Goal: Task Accomplishment & Management: Complete application form

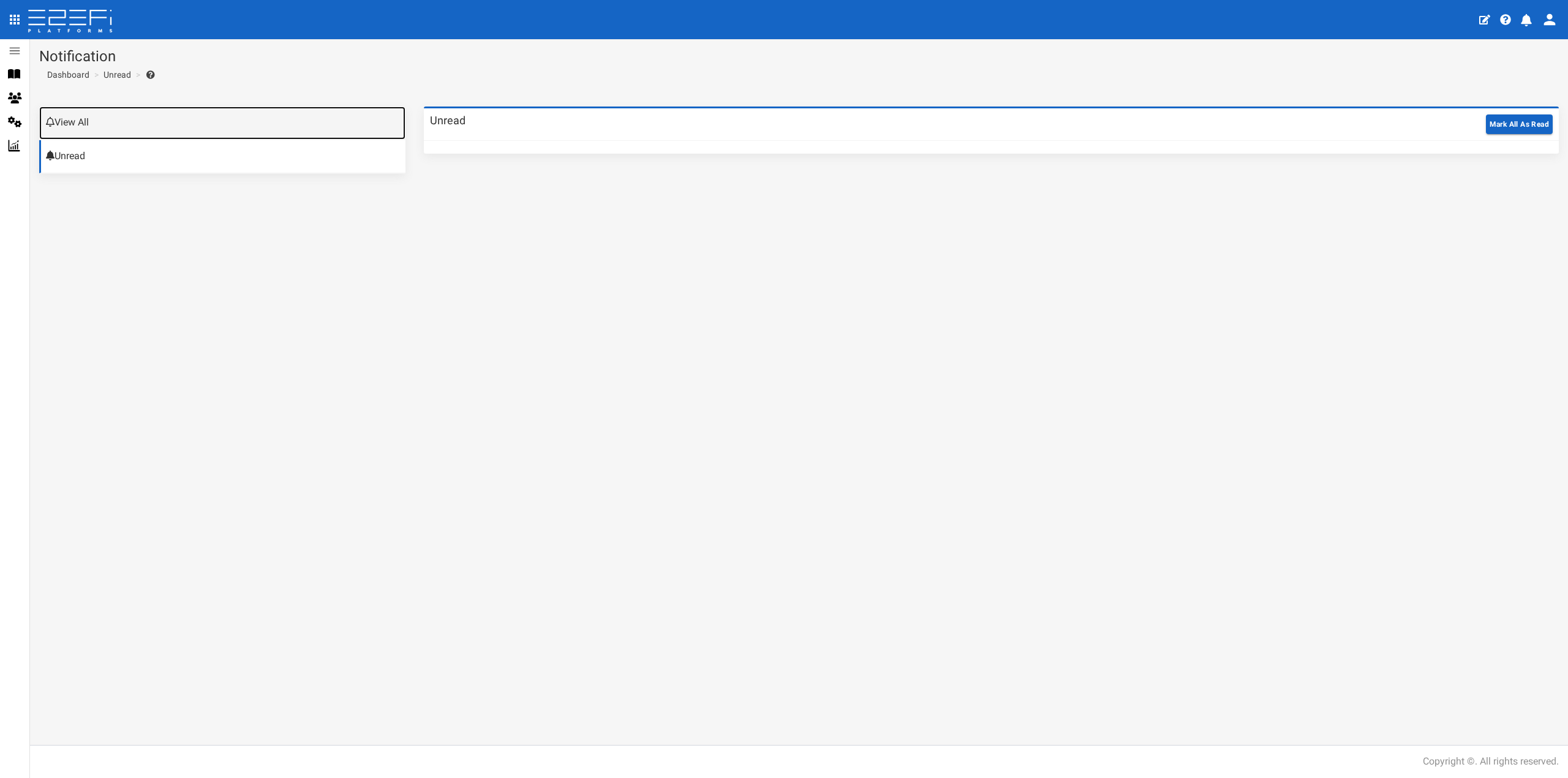
click at [104, 127] on link "View All" at bounding box center [222, 123] width 366 height 33
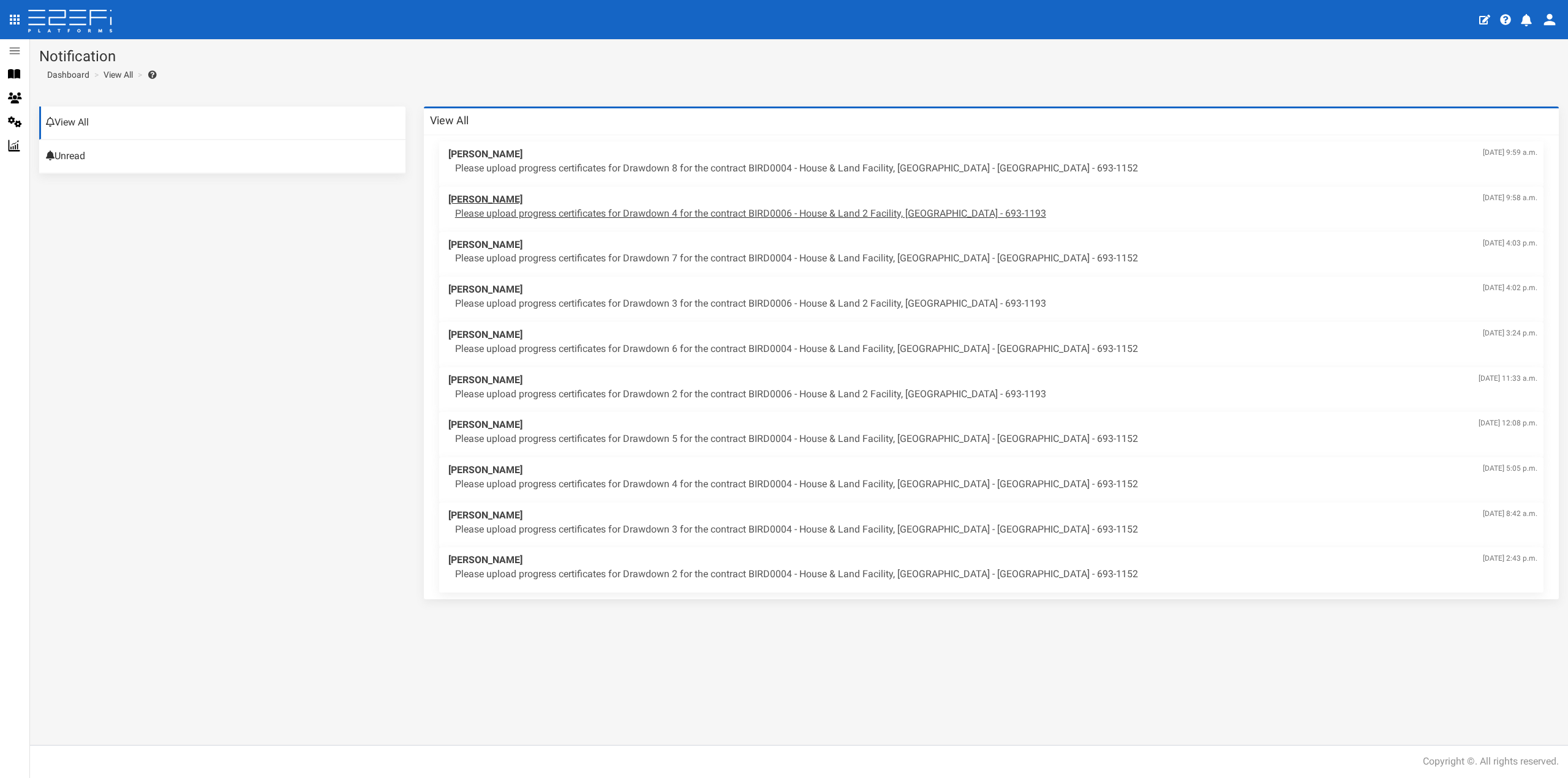
click at [657, 212] on p "Please upload progress certificates for Drawdown 4 for the contract BIRD0006 - …" at bounding box center [996, 213] width 1082 height 14
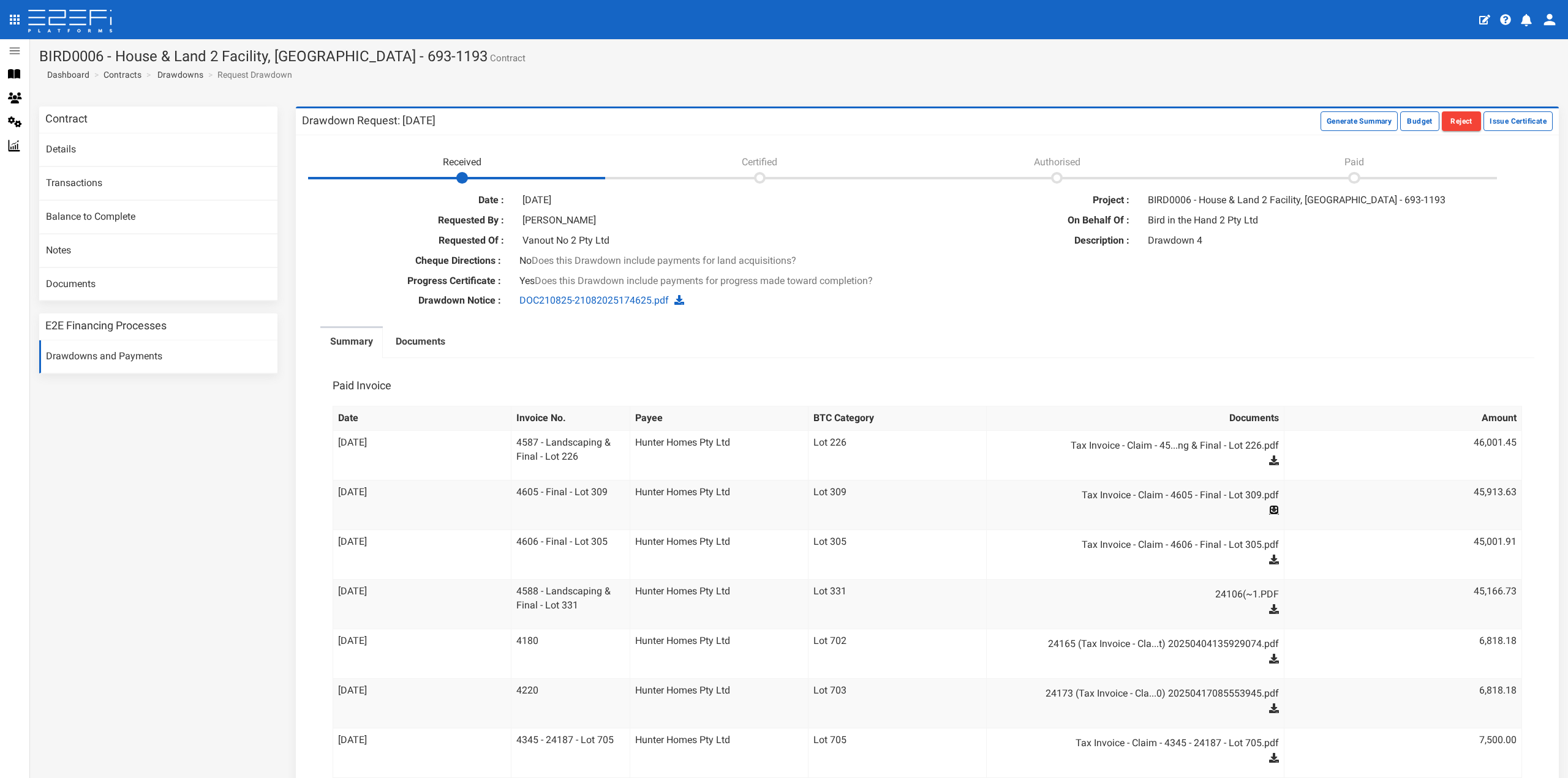
click at [1269, 507] on icon at bounding box center [1274, 510] width 10 height 10
click at [1269, 461] on icon at bounding box center [1274, 460] width 10 height 10
click at [1269, 507] on icon at bounding box center [1274, 510] width 10 height 10
click at [1269, 557] on icon at bounding box center [1274, 560] width 10 height 10
click at [1496, 124] on button "Issue Certificate" at bounding box center [1518, 121] width 69 height 20
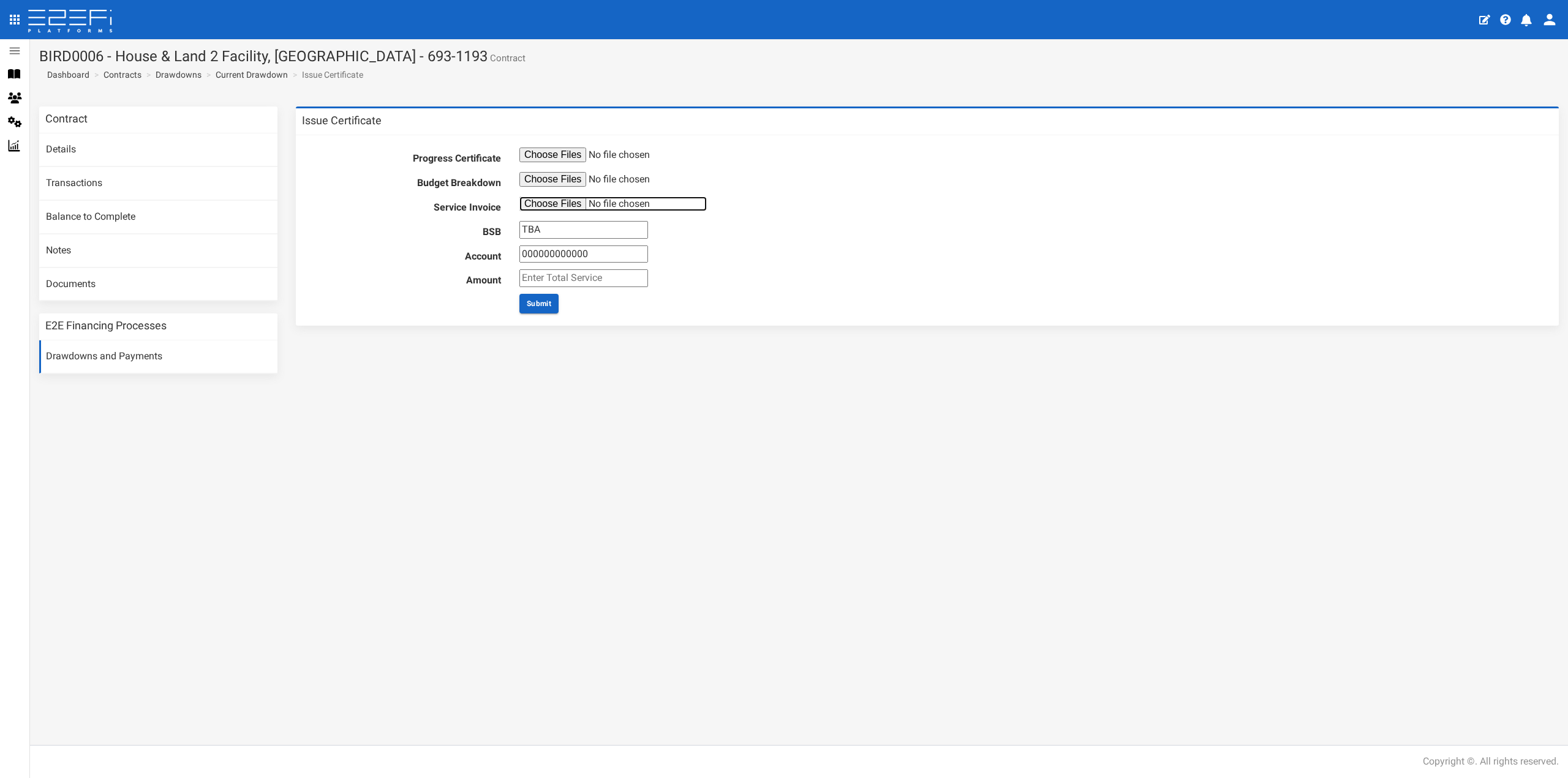
click at [554, 203] on input "file" at bounding box center [612, 204] width 187 height 14
type input "C:\fakepath\Invoice-10792853.pdf"
drag, startPoint x: 557, startPoint y: 229, endPoint x: 503, endPoint y: 229, distance: 54.0
click at [503, 229] on div "BSB TBA" at bounding box center [927, 229] width 1251 height 18
type input "012804"
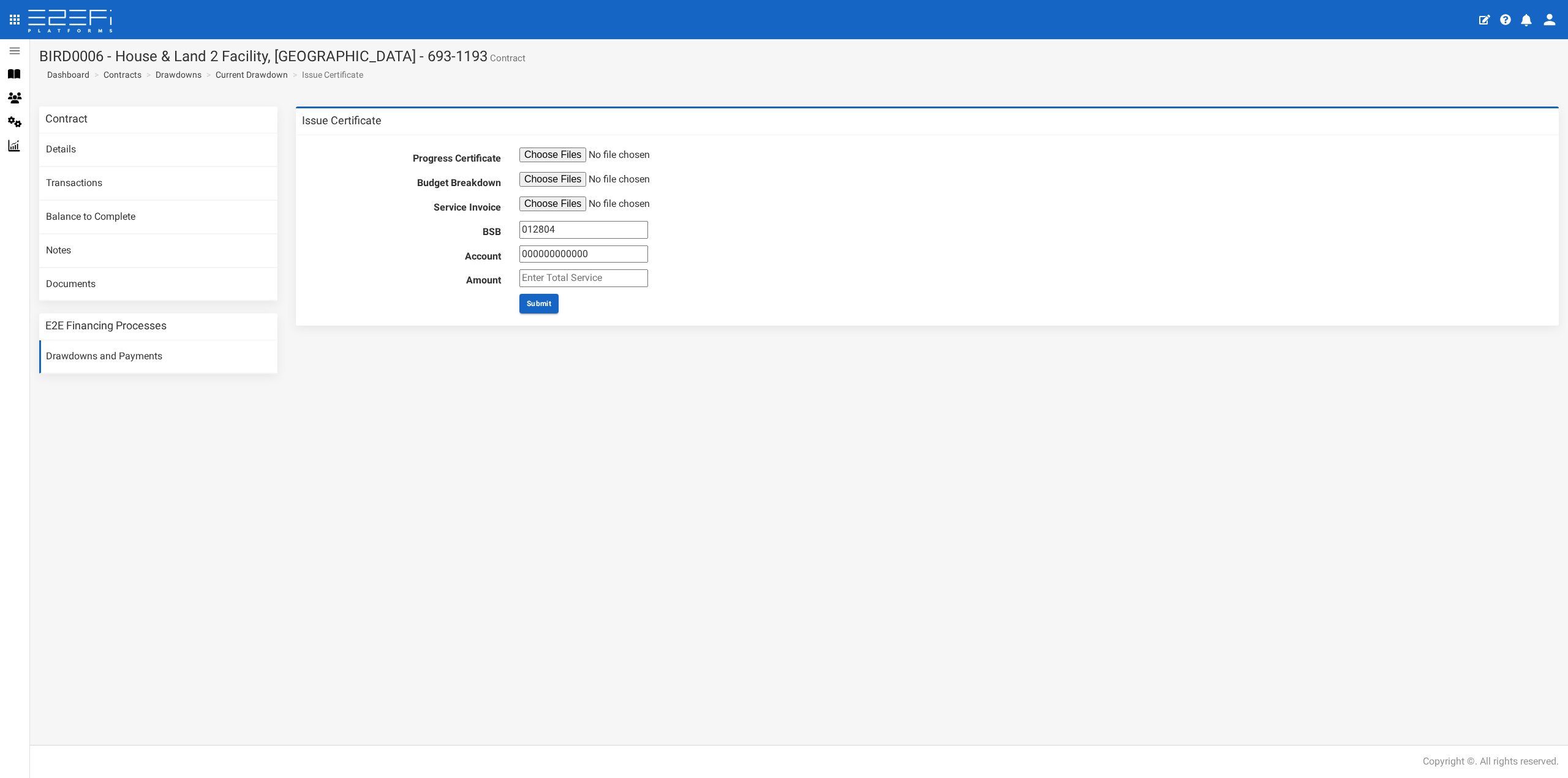
click at [542, 254] on input "000000000000" at bounding box center [583, 254] width 129 height 18
click at [544, 253] on input "000000000000" at bounding box center [583, 254] width 129 height 18
click at [544, 253] on input "000000000000" at bounding box center [583, 254] width 129 height 18
type input "108237499"
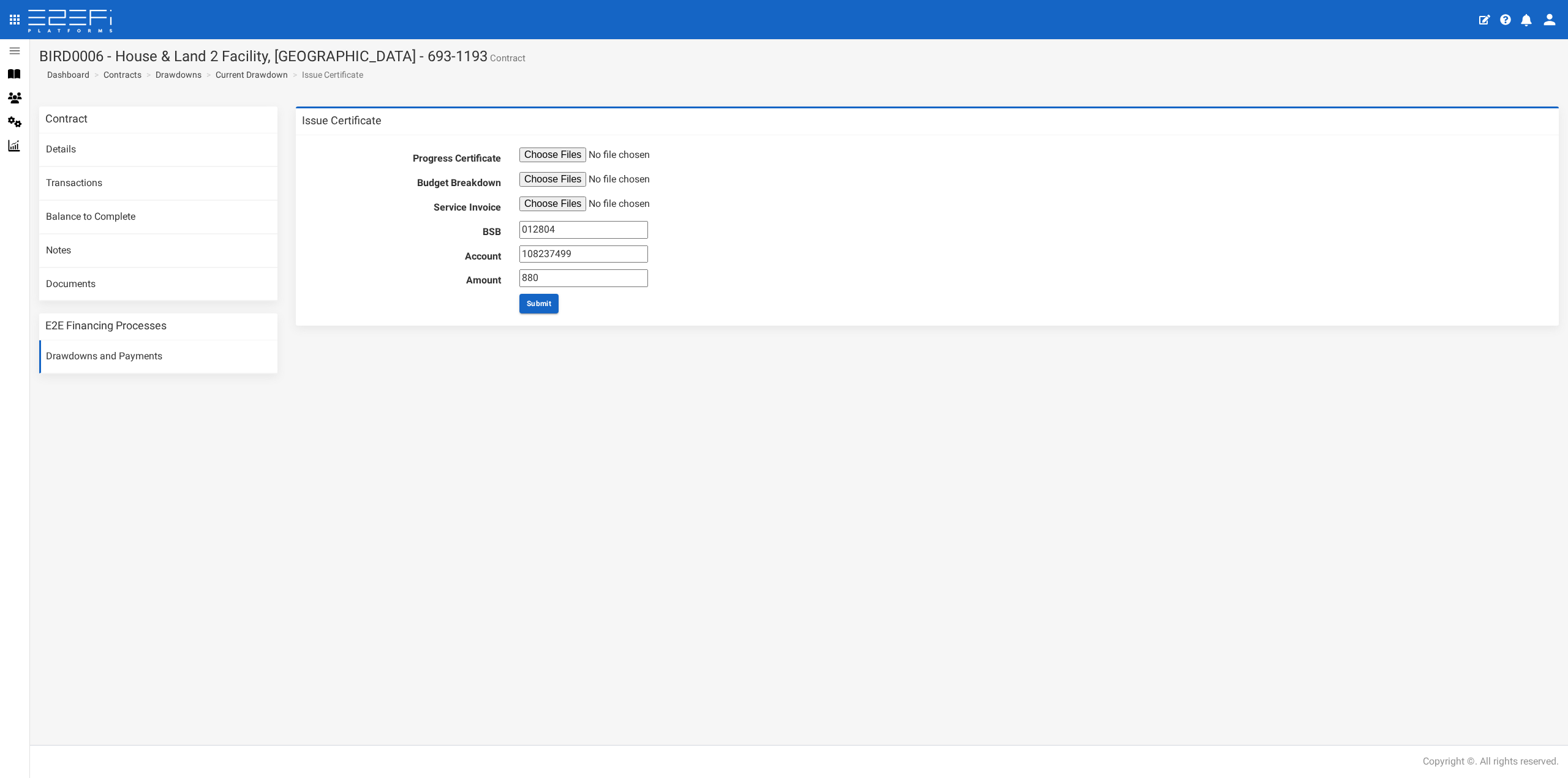
type input "880"
click at [708, 271] on div "880" at bounding box center [1032, 278] width 1042 height 18
click at [547, 181] on input "file" at bounding box center [612, 179] width 187 height 14
type input "C:\fakepath\Job Summary.pdf"
click at [555, 148] on input "file" at bounding box center [612, 155] width 187 height 14
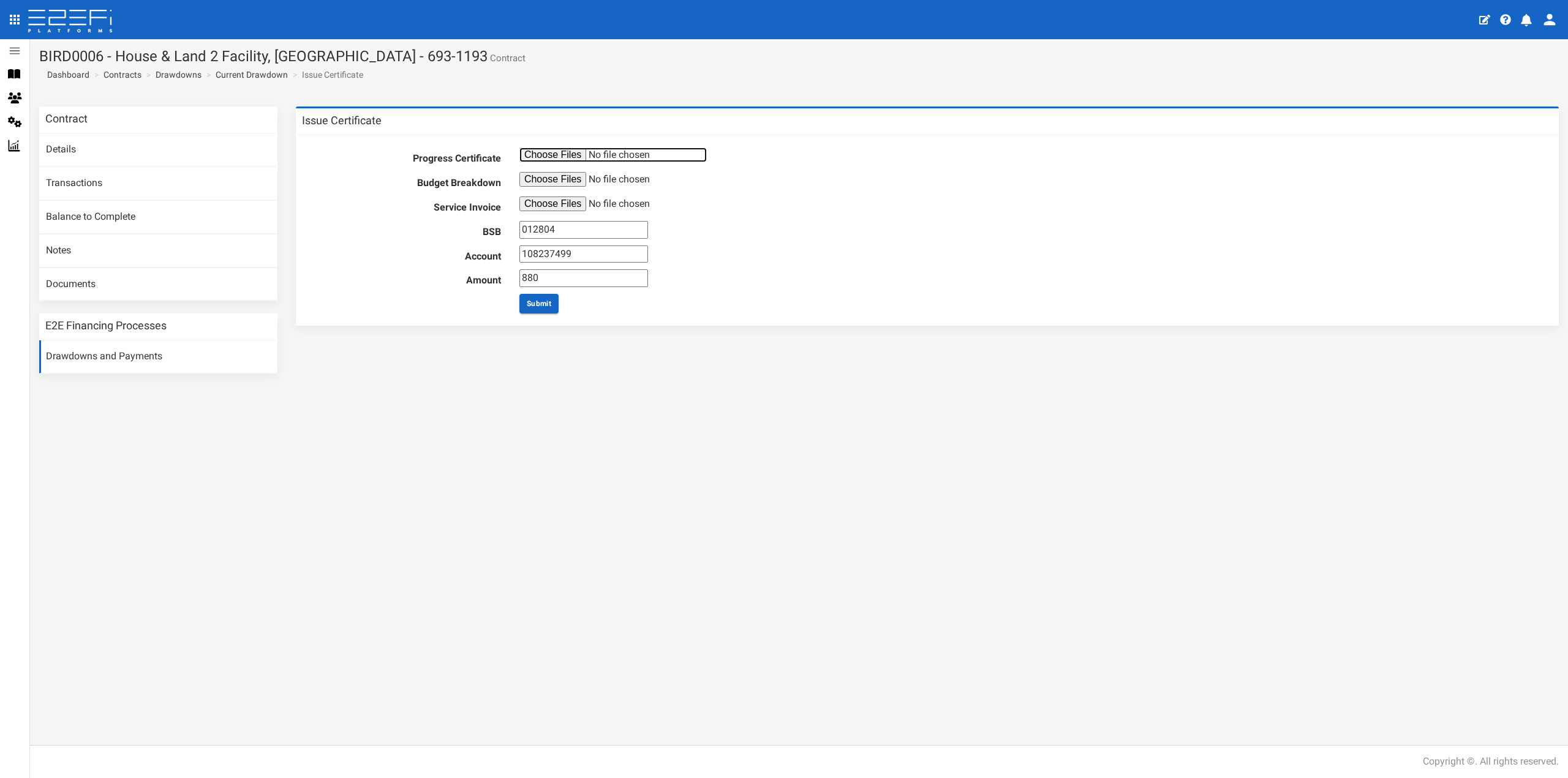
type input "C:\fakepath\Progress Payment Reports.pdf"
click at [533, 305] on button "Submit" at bounding box center [539, 303] width 39 height 20
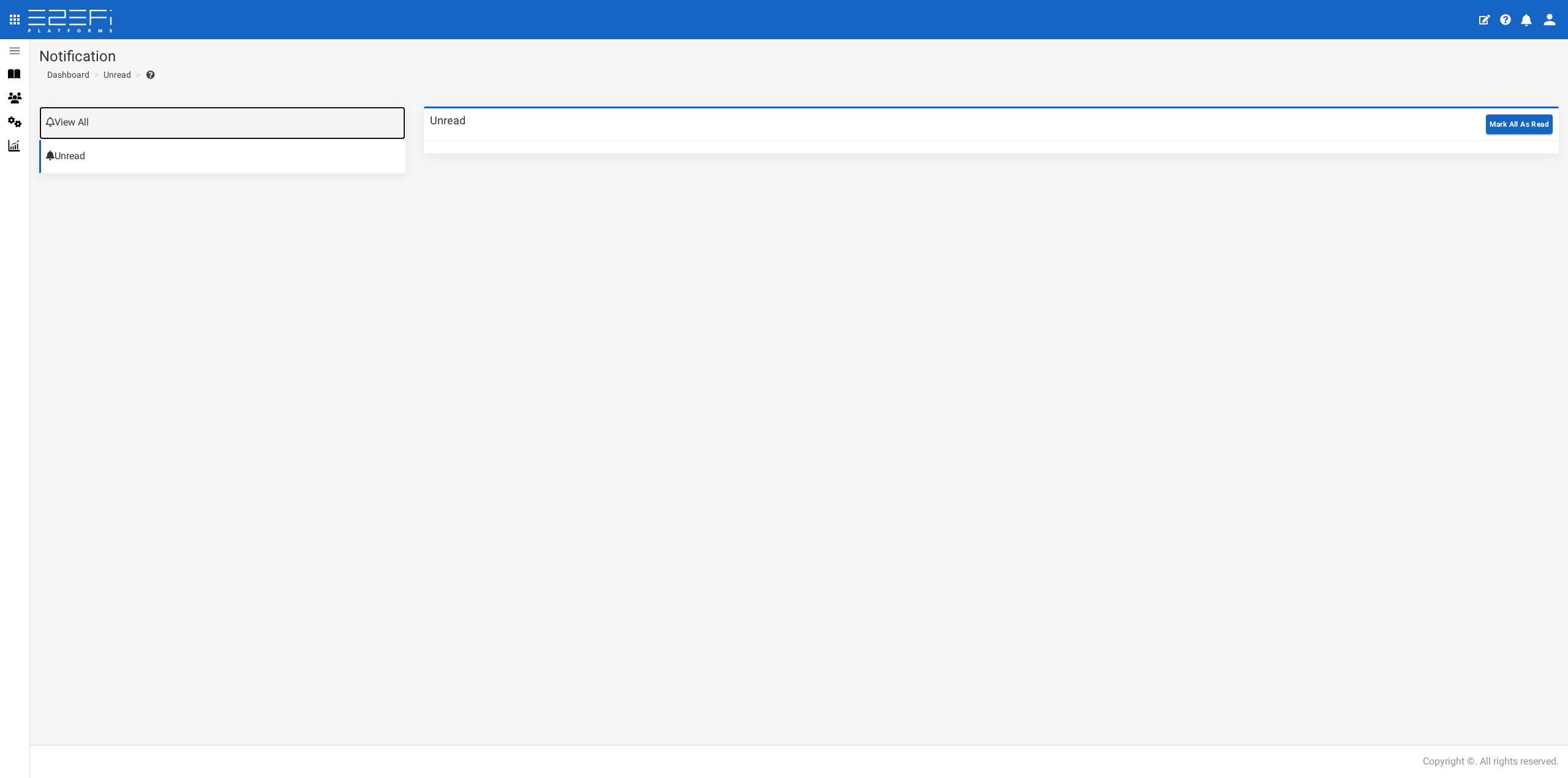
click at [82, 122] on link "View All" at bounding box center [222, 123] width 366 height 33
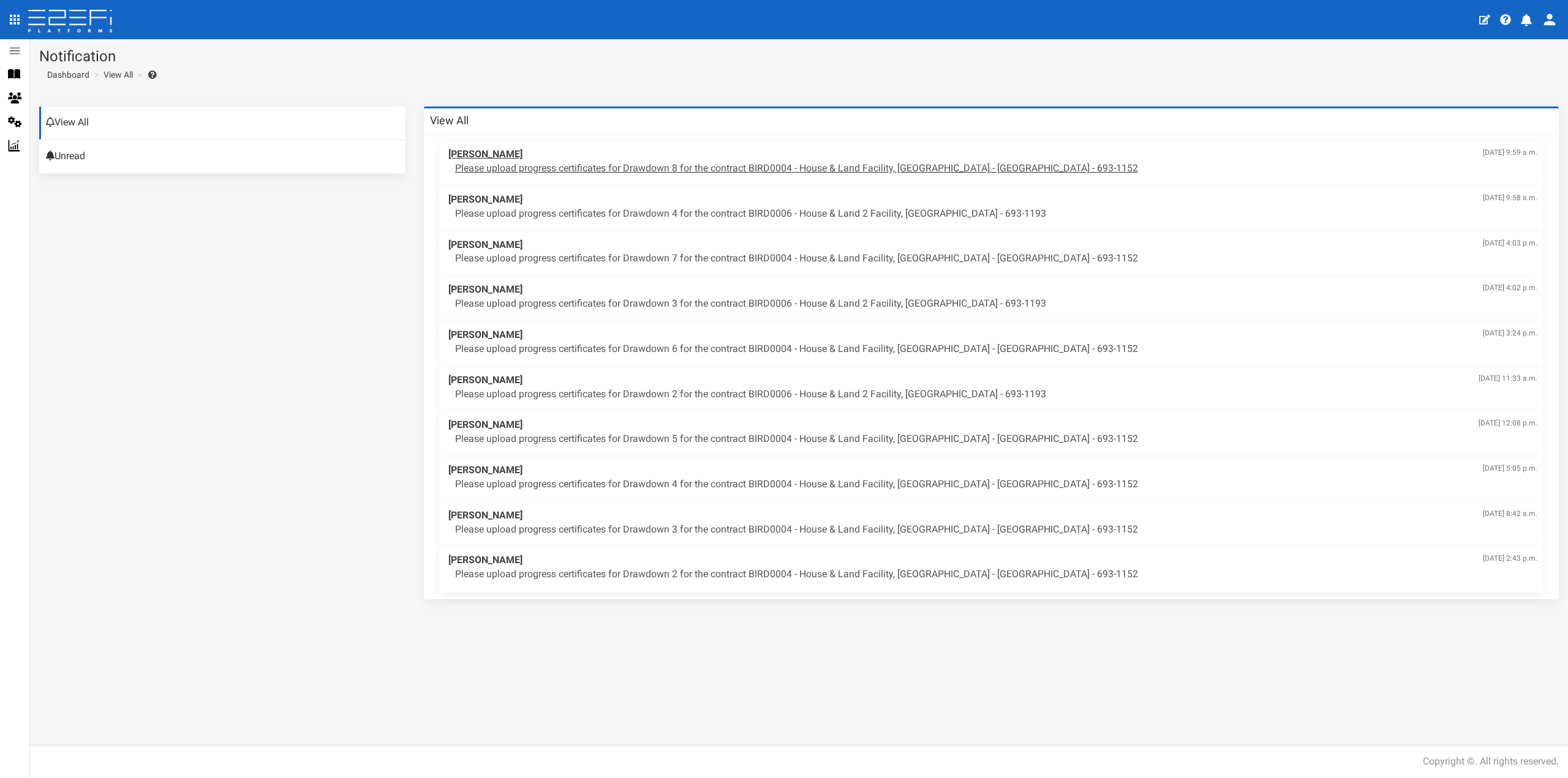
click at [654, 166] on p "Please upload progress certificates for Drawdown 8 for the contract BIRD0004 - …" at bounding box center [996, 168] width 1082 height 14
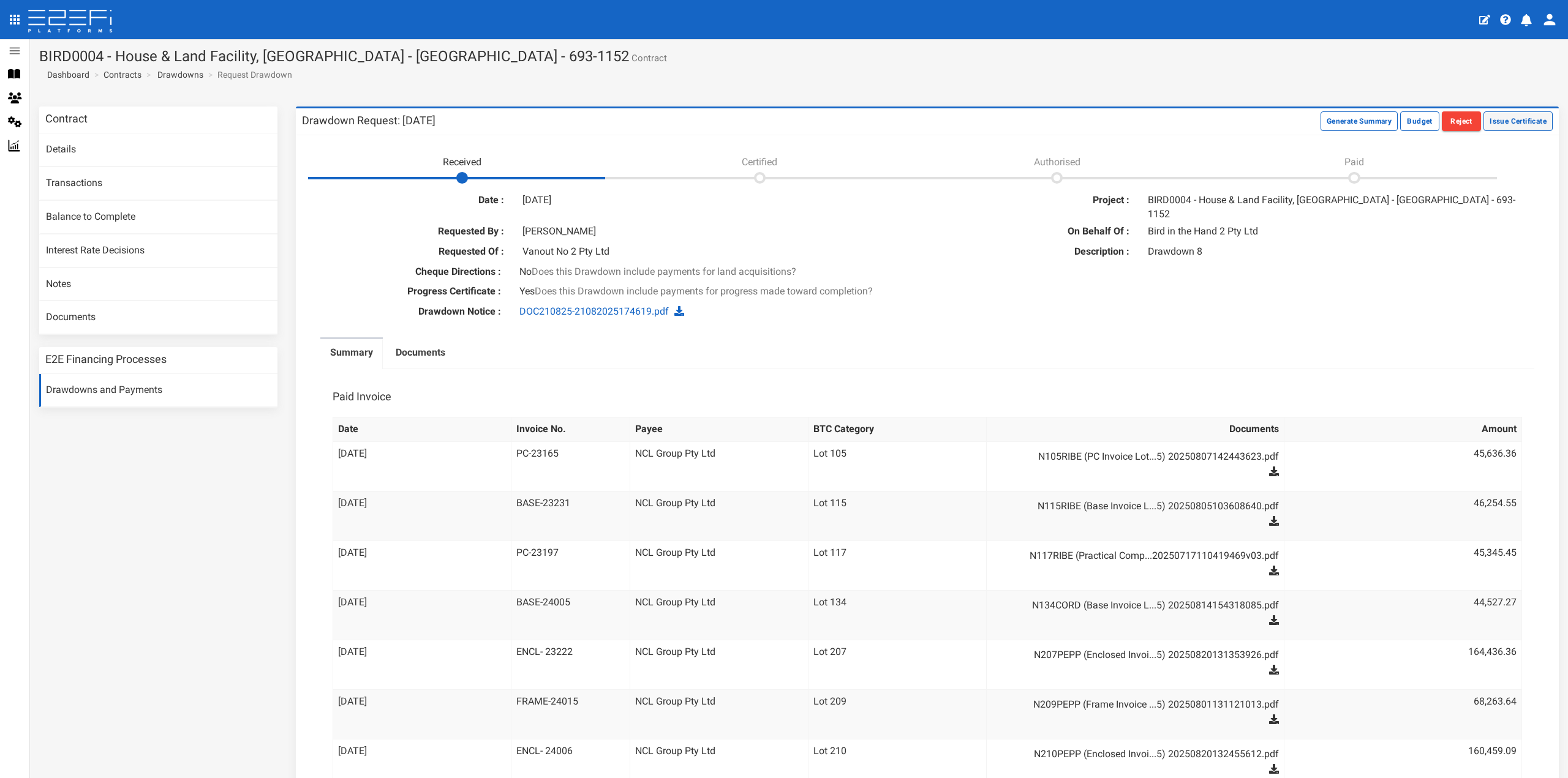
click at [1493, 122] on button "Issue Certificate" at bounding box center [1518, 121] width 69 height 20
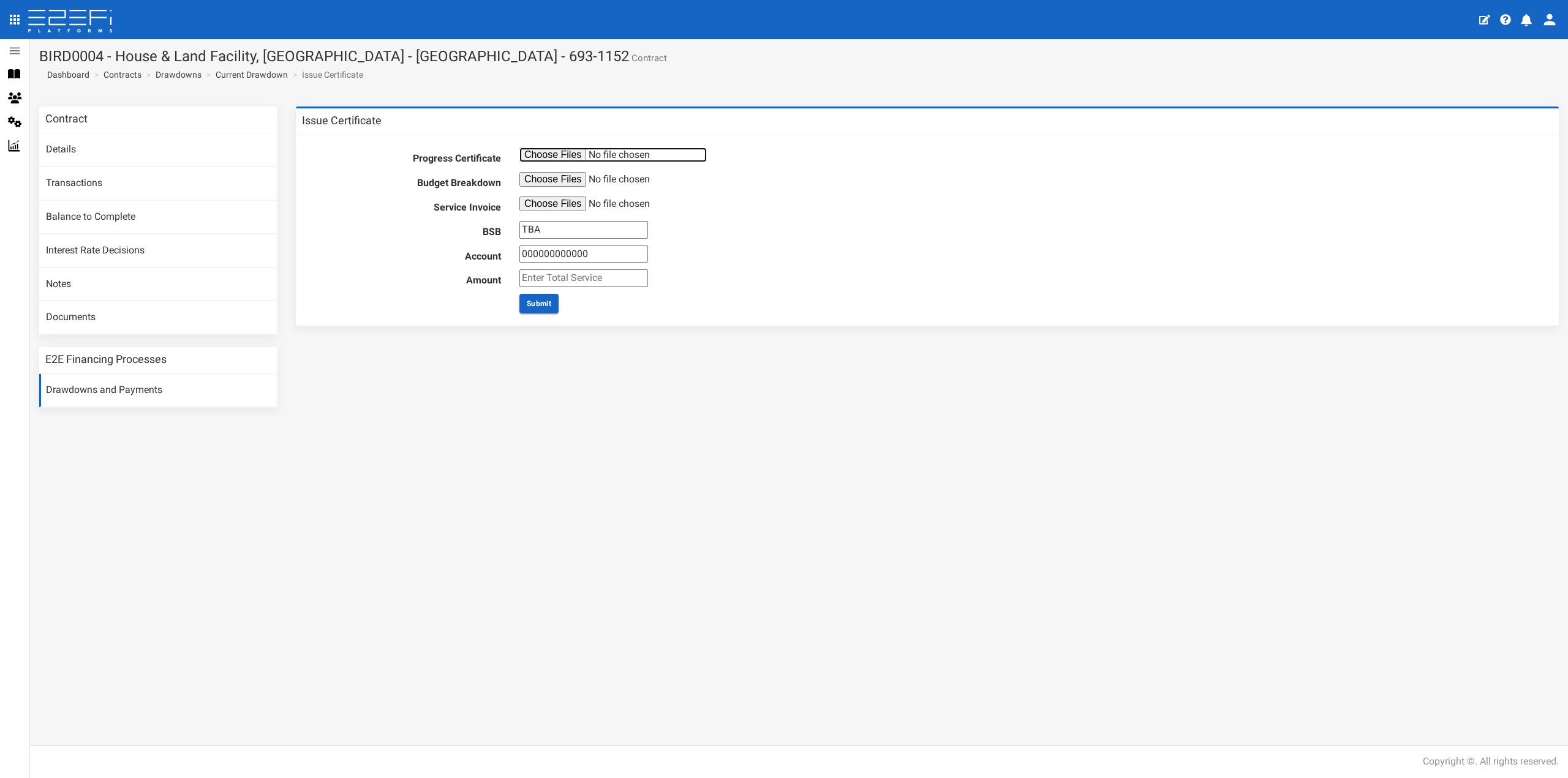
click at [559, 149] on input "file" at bounding box center [612, 155] width 187 height 14
type input "C:\fakepath\Progress Payment Reports.pdf"
click at [543, 187] on div "Budget Breakdown" at bounding box center [927, 181] width 1251 height 18
click at [543, 182] on input "file" at bounding box center [612, 179] width 187 height 14
type input "C:\fakepath\Job Summary.pdf"
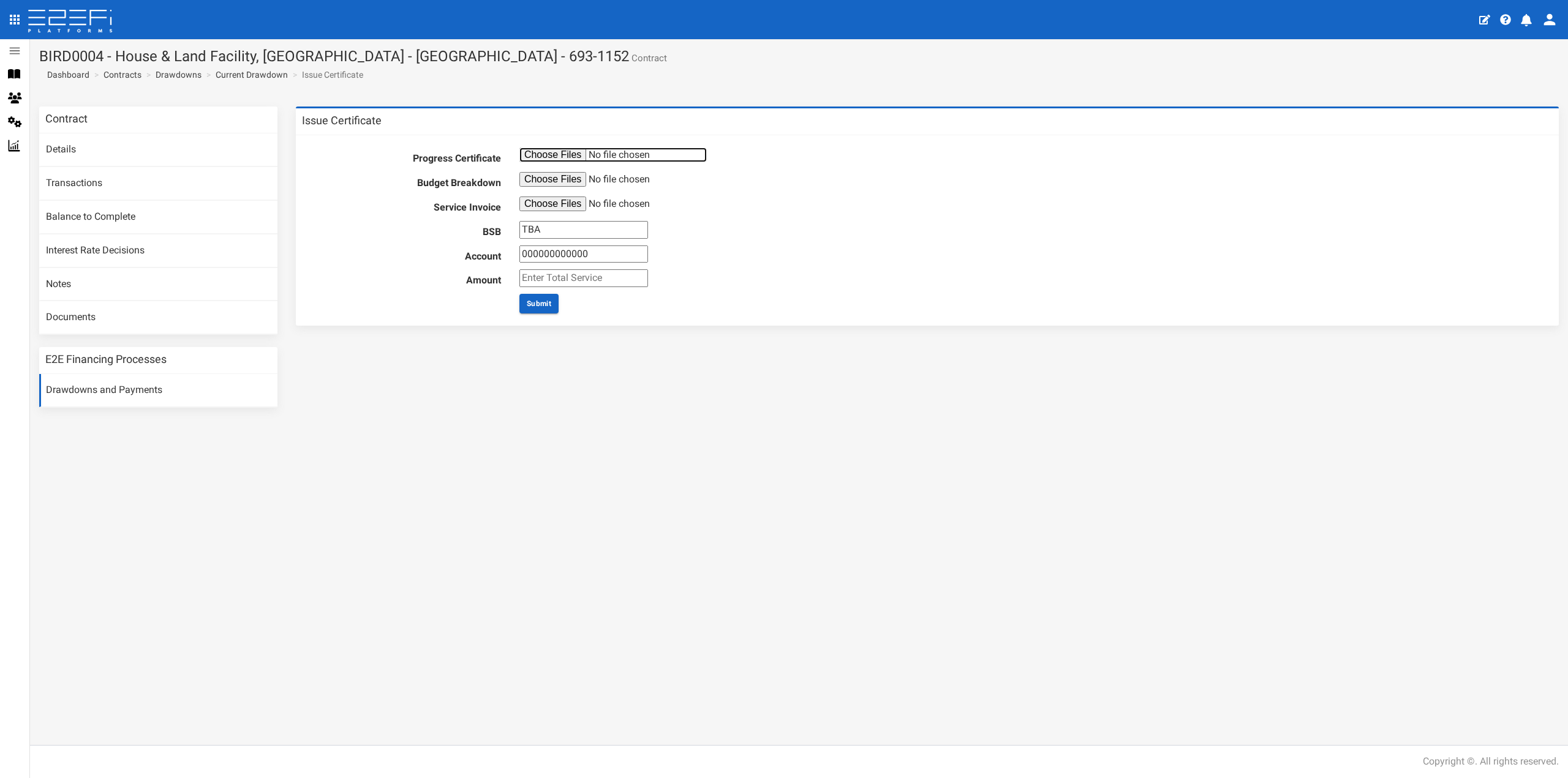
click at [550, 155] on input "file" at bounding box center [612, 155] width 187 height 14
type input "C:\fakepath\Progress Payment Reports.pdf"
click at [544, 208] on input "file" at bounding box center [612, 204] width 187 height 14
type input "C:\fakepath\Invoice-10792841.pdf"
click at [547, 232] on input "TBA" at bounding box center [583, 229] width 129 height 18
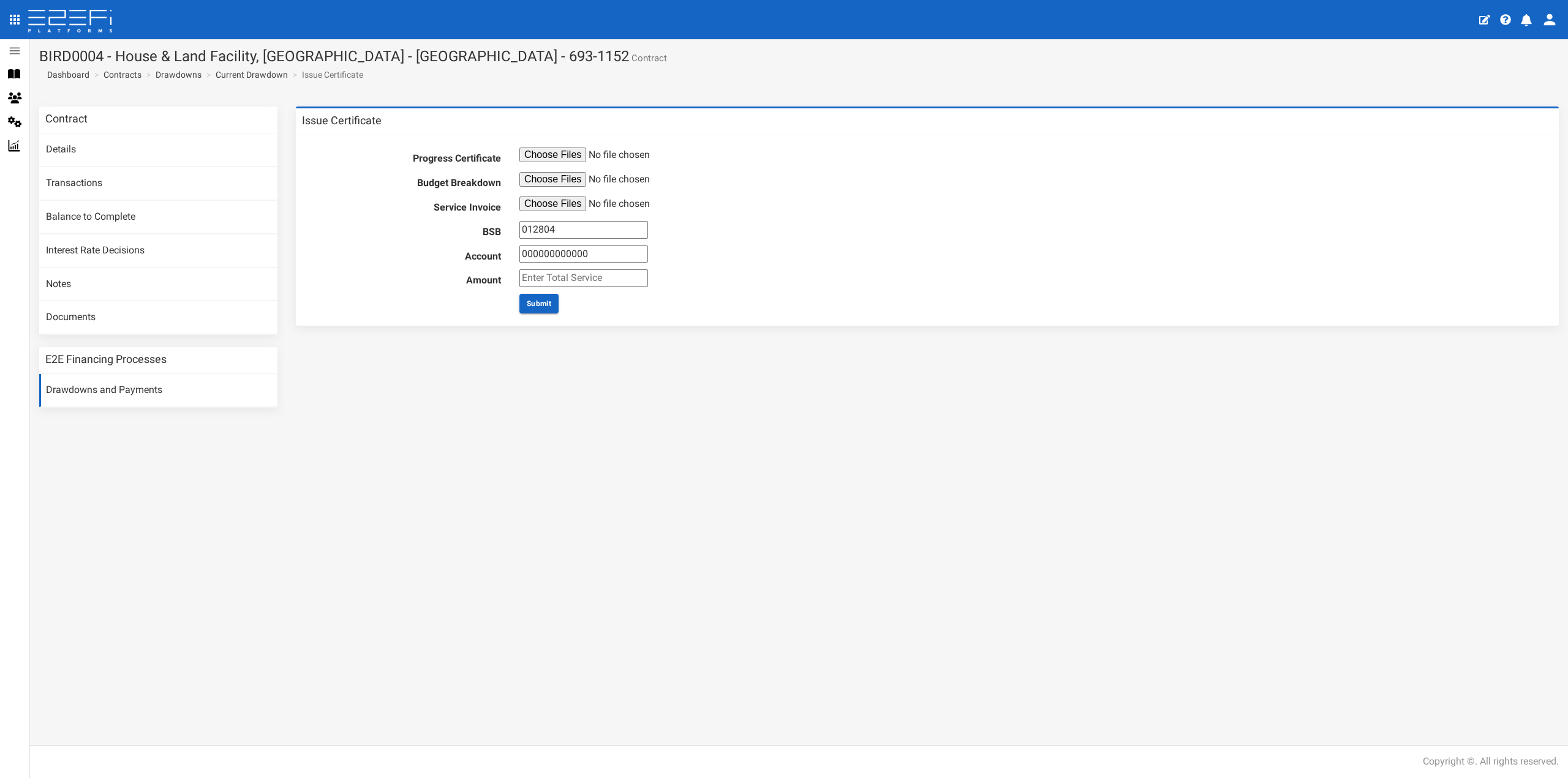
type input "012804"
type input "108237499"
type input "1540"
click at [540, 305] on button "Submit" at bounding box center [539, 303] width 39 height 20
